Goal: Information Seeking & Learning: Learn about a topic

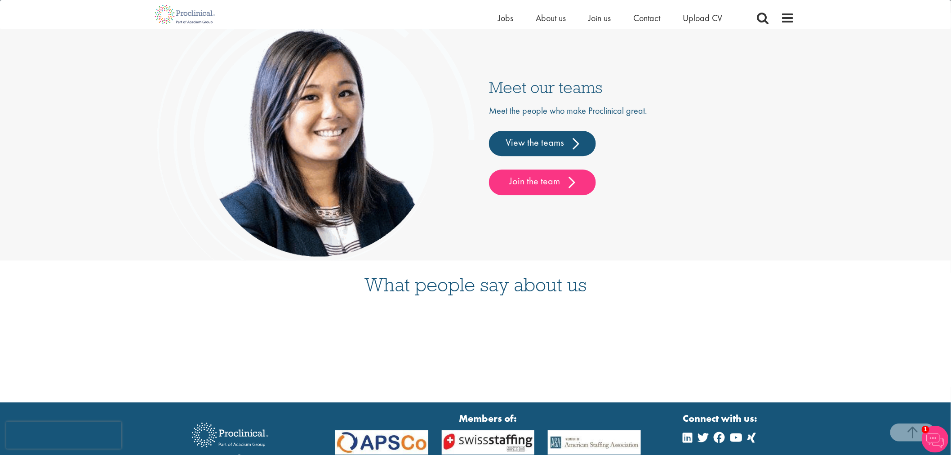
scroll to position [2396, 0]
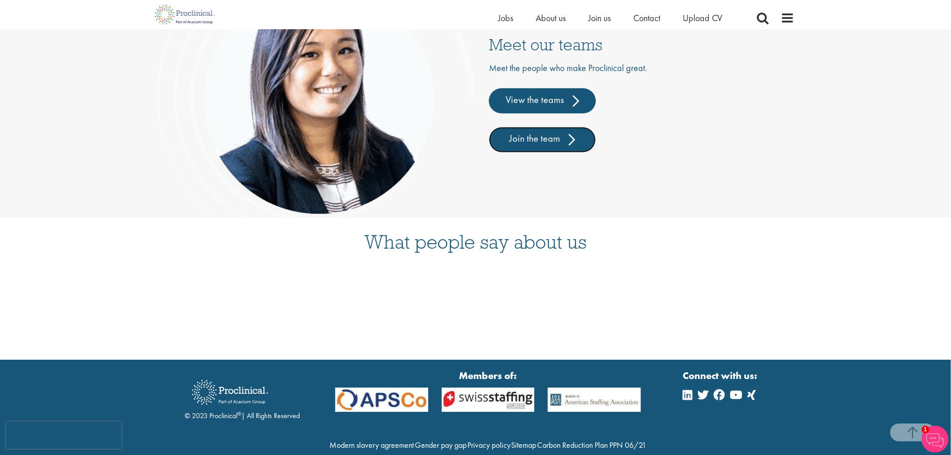
click at [566, 133] on link "Join the team" at bounding box center [542, 139] width 107 height 25
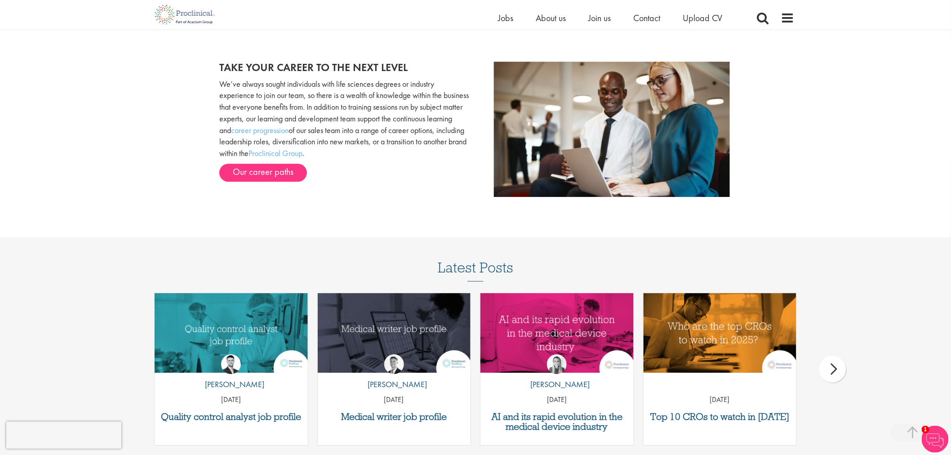
scroll to position [1030, 0]
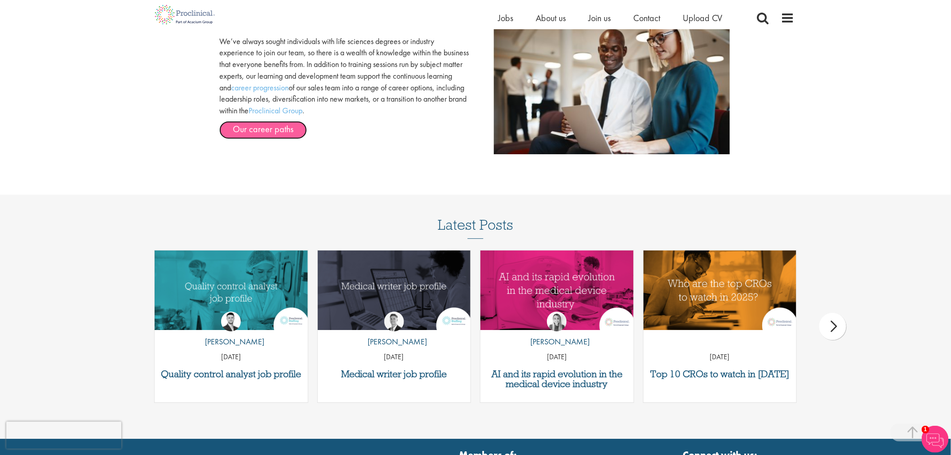
click at [232, 128] on link "Our career paths" at bounding box center [263, 130] width 88 height 18
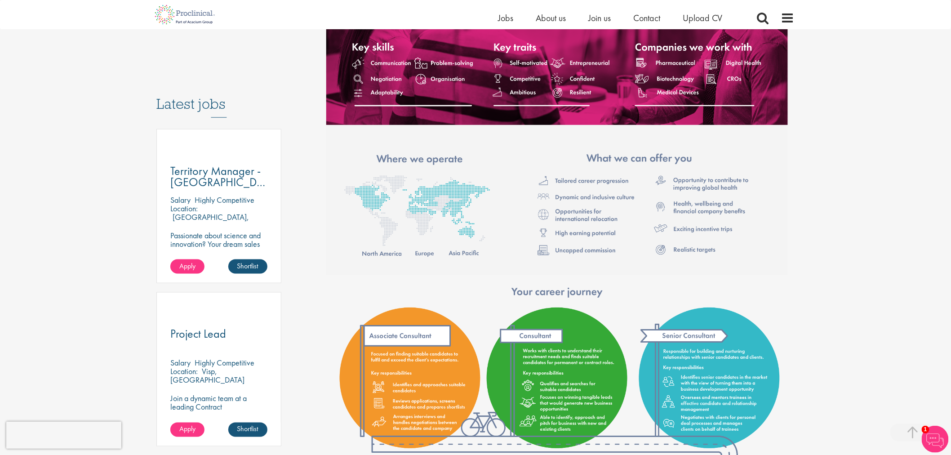
scroll to position [399, 0]
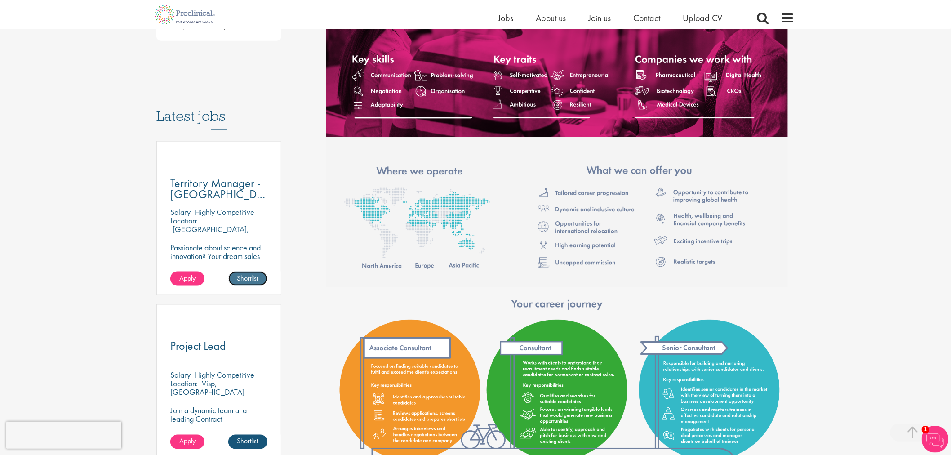
click at [254, 272] on link "Shortlist" at bounding box center [247, 278] width 39 height 14
click at [254, 271] on link "Shortlisted" at bounding box center [244, 278] width 46 height 14
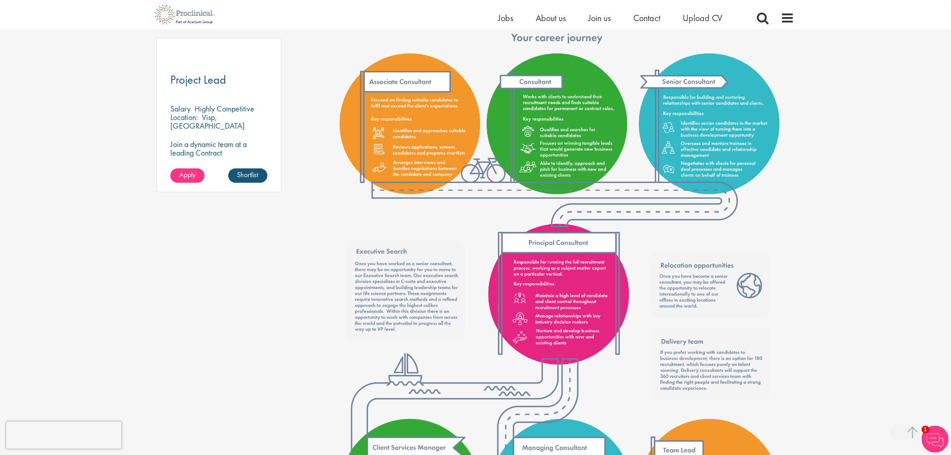
scroll to position [665, 0]
click at [248, 168] on link "Shortlist" at bounding box center [247, 175] width 39 height 14
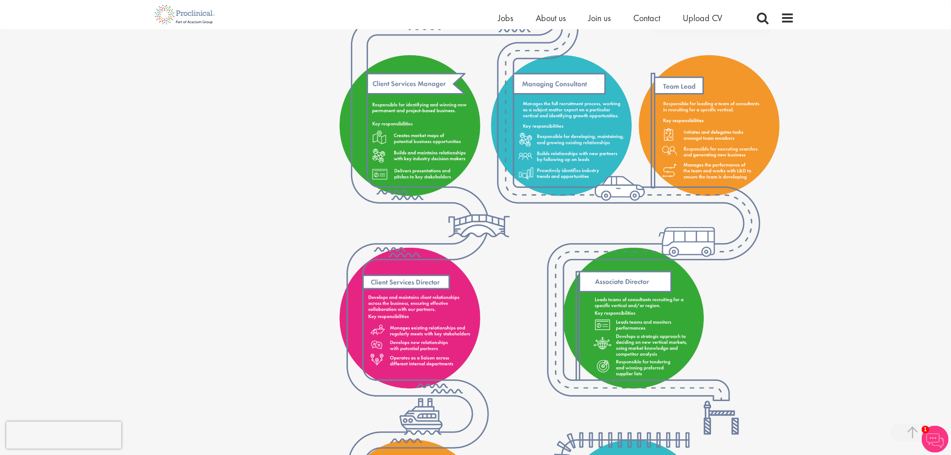
scroll to position [1198, 0]
